Goal: Task Accomplishment & Management: Complete application form

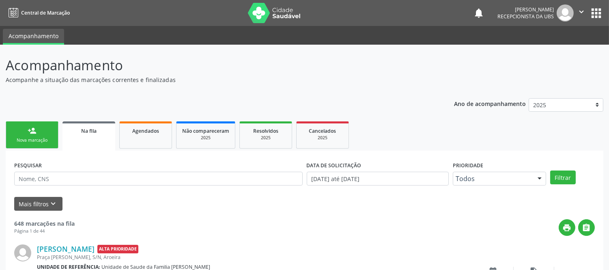
click at [35, 140] on div "Nova marcação" at bounding box center [32, 140] width 41 height 6
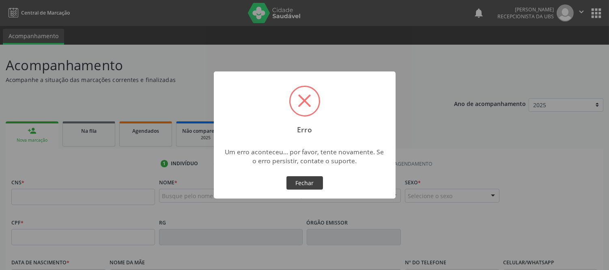
click at [313, 186] on button "Fechar" at bounding box center [305, 183] width 37 height 14
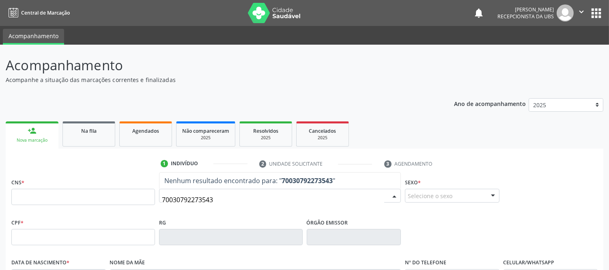
type input "700307922735431"
click at [216, 198] on input "700307922735431" at bounding box center [273, 200] width 222 height 16
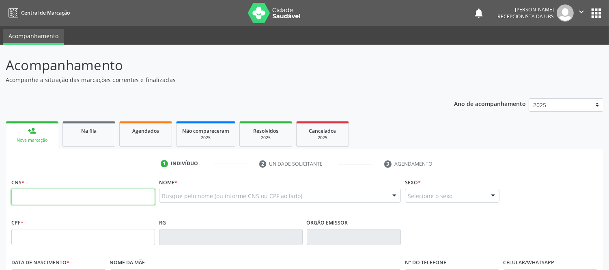
paste input "700 3079 2273 5431"
type input "700 3079 2273 5431"
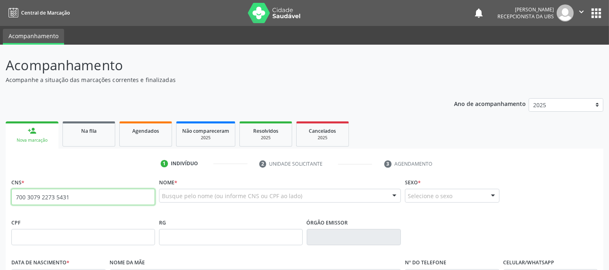
click at [106, 192] on input "700 3079 2273 5431" at bounding box center [83, 197] width 144 height 16
